Goal: Information Seeking & Learning: Learn about a topic

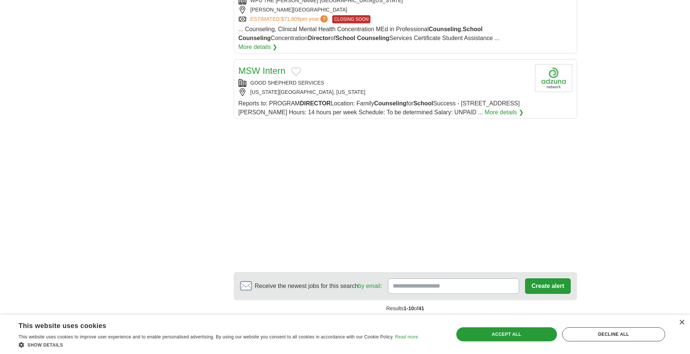
scroll to position [965, 0]
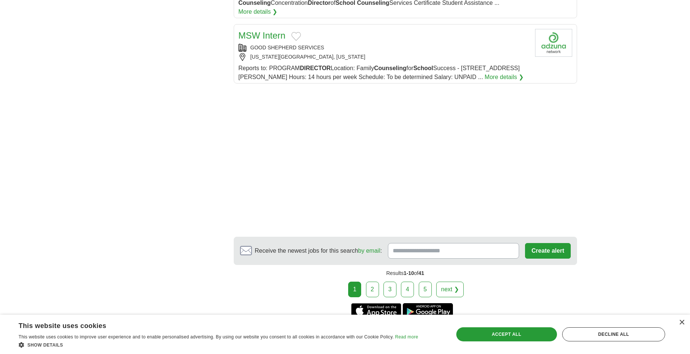
click at [374, 282] on link "2" at bounding box center [372, 290] width 13 height 16
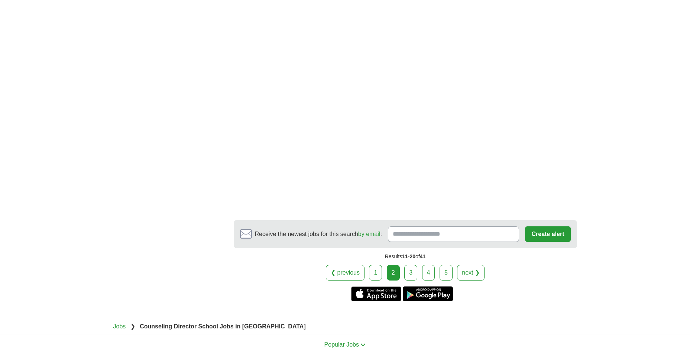
scroll to position [1225, 0]
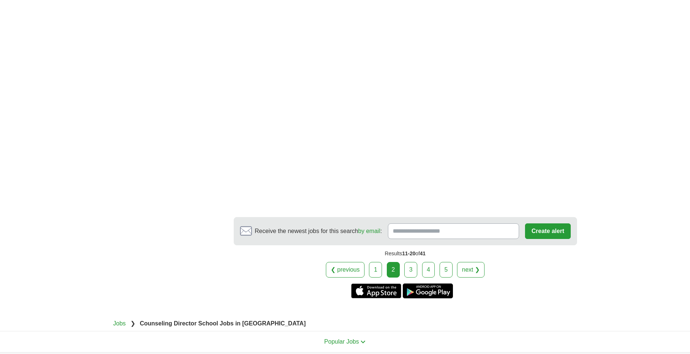
click at [412, 277] on link "3" at bounding box center [410, 270] width 13 height 16
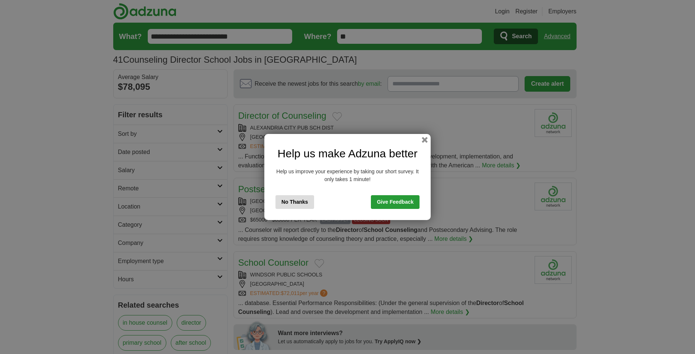
click at [429, 140] on div "Help us make Adzuna better Help us improve your experience by taking our short …" at bounding box center [347, 177] width 166 height 86
click at [425, 138] on button "button" at bounding box center [425, 140] width 8 height 8
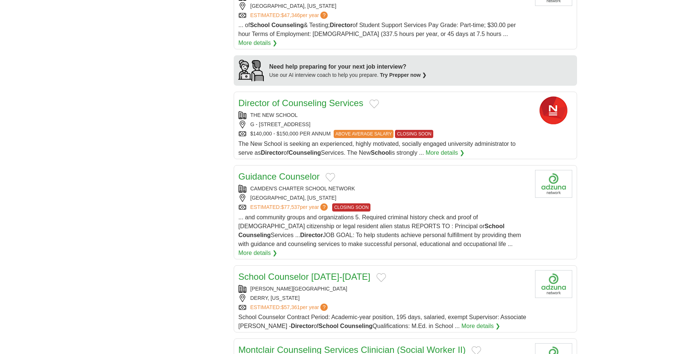
scroll to position [557, 0]
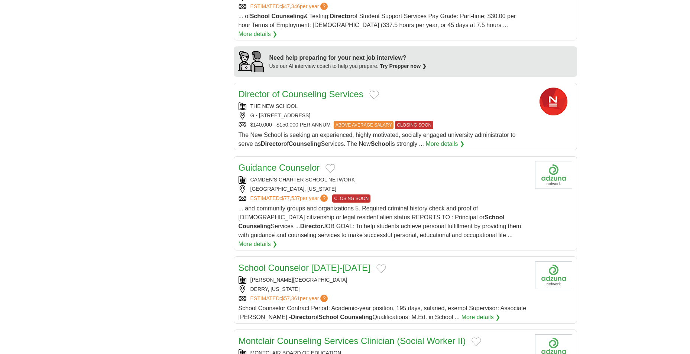
drag, startPoint x: 475, startPoint y: 97, endPoint x: 457, endPoint y: 123, distance: 32.0
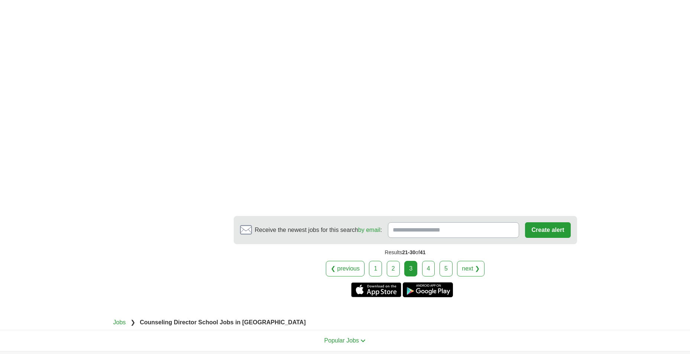
scroll to position [1114, 0]
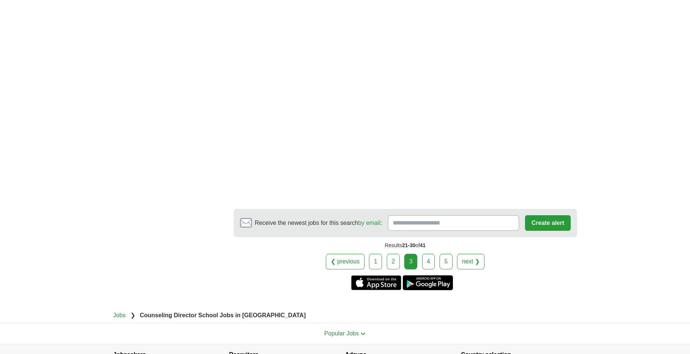
click at [424, 254] on link "4" at bounding box center [428, 262] width 13 height 16
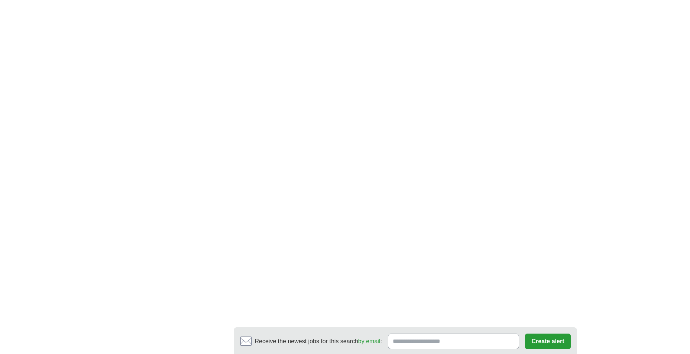
scroll to position [1114, 0]
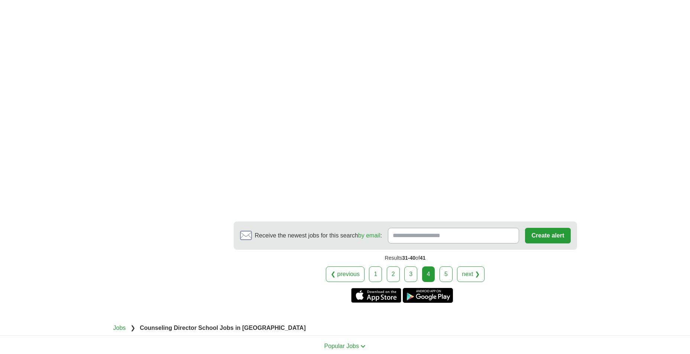
click at [439, 267] on div "❮ previous 1 2 3 4 5 next ❯" at bounding box center [405, 275] width 343 height 16
click at [443, 267] on link "5" at bounding box center [445, 275] width 13 height 16
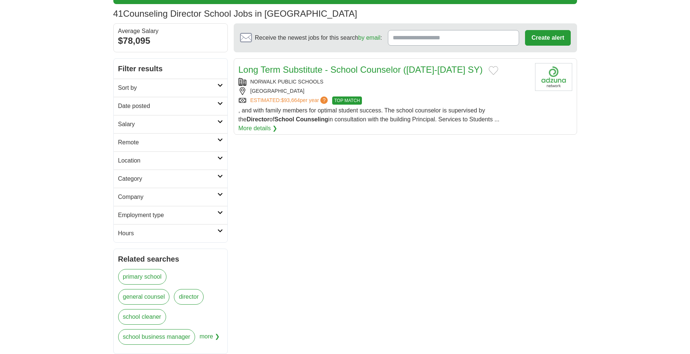
scroll to position [186, 0]
